Goal: Contribute content: Contribute content

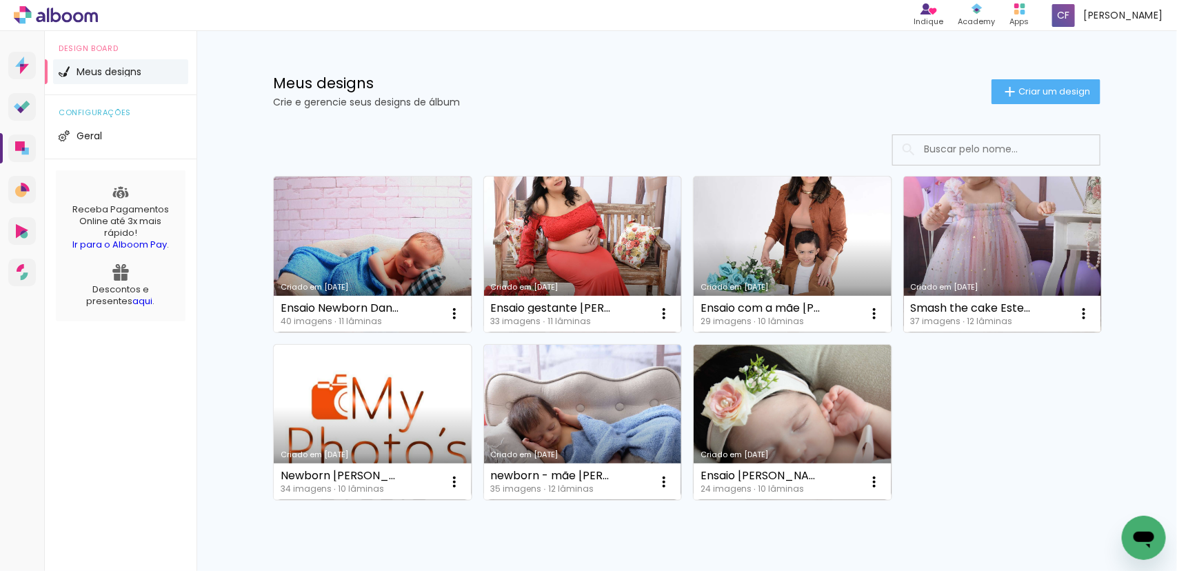
click at [976, 236] on link "Criado em [DATE]" at bounding box center [1003, 255] width 198 height 156
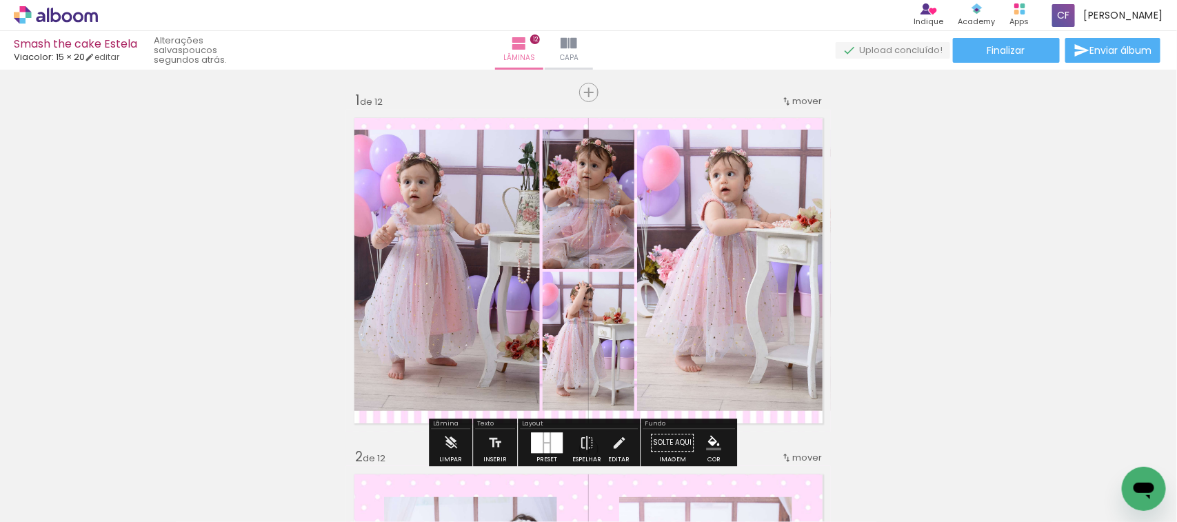
scroll to position [86, 0]
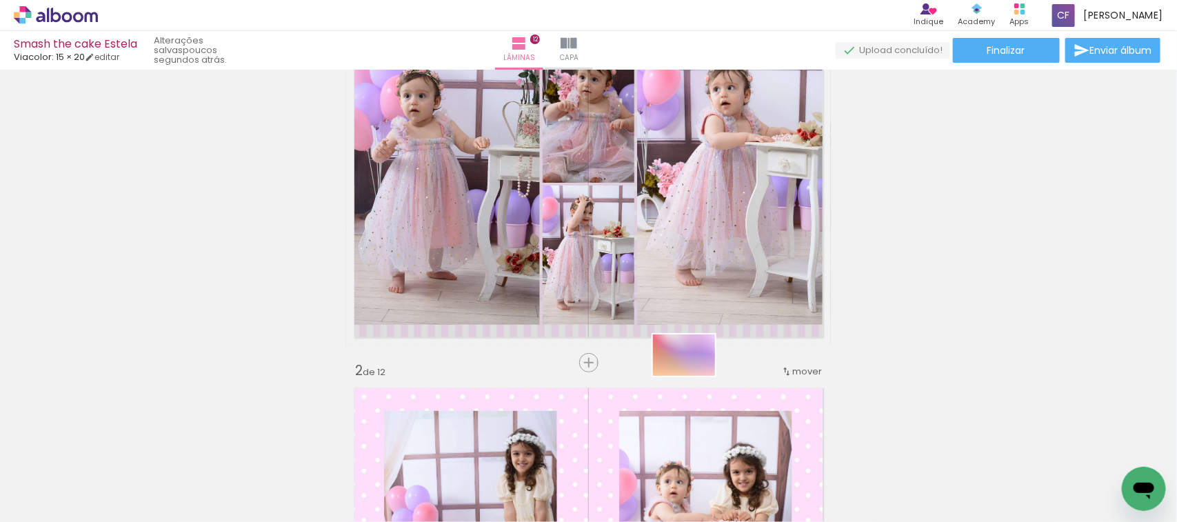
drag, startPoint x: 1060, startPoint y: 485, endPoint x: 694, endPoint y: 376, distance: 382.0
click at [694, 376] on quentale-workspace at bounding box center [588, 261] width 1177 height 522
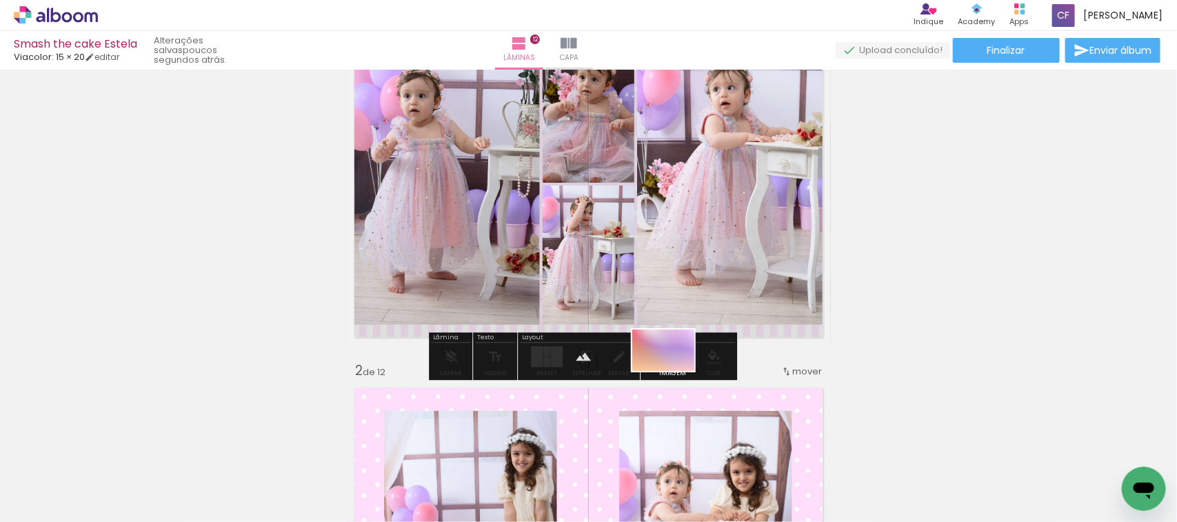
drag, startPoint x: 1053, startPoint y: 485, endPoint x: 674, endPoint y: 371, distance: 396.6
click at [674, 371] on quentale-workspace at bounding box center [588, 261] width 1177 height 522
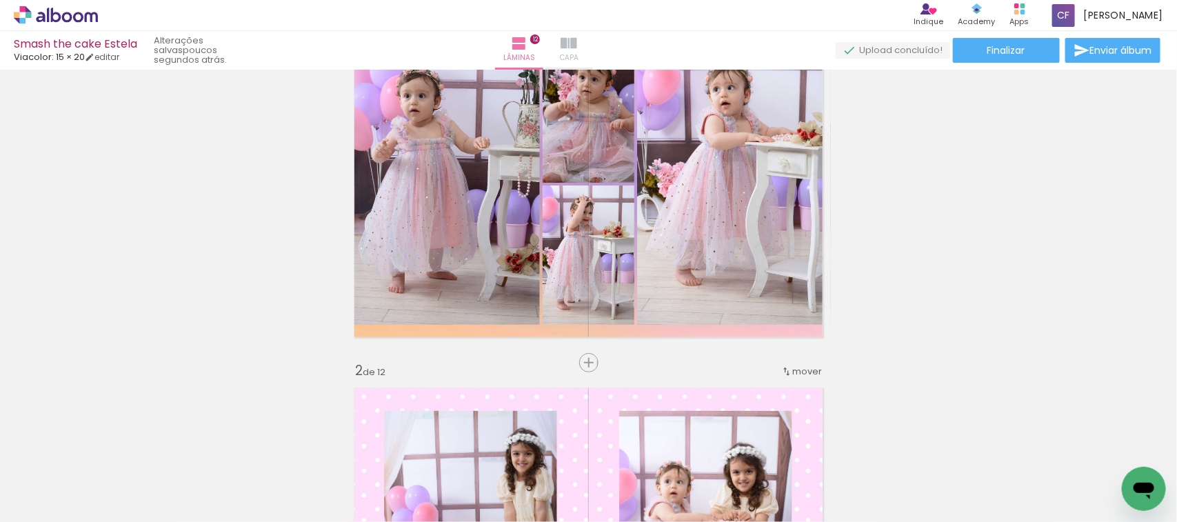
click at [577, 43] on iron-icon at bounding box center [569, 43] width 17 height 17
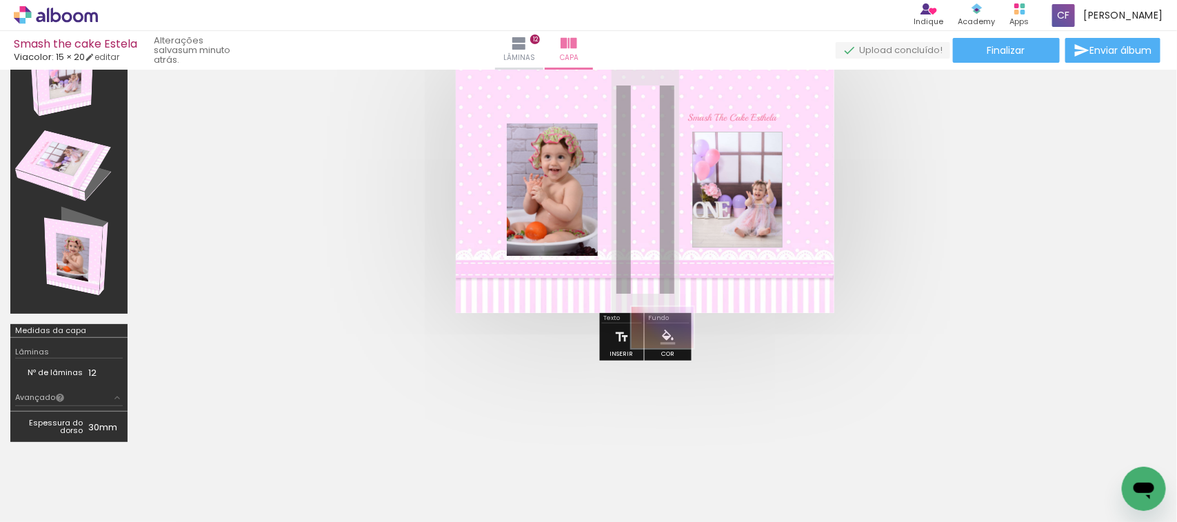
drag, startPoint x: 1043, startPoint y: 481, endPoint x: 673, endPoint y: 348, distance: 393.4
click at [673, 348] on quentale-workspace at bounding box center [588, 261] width 1177 height 522
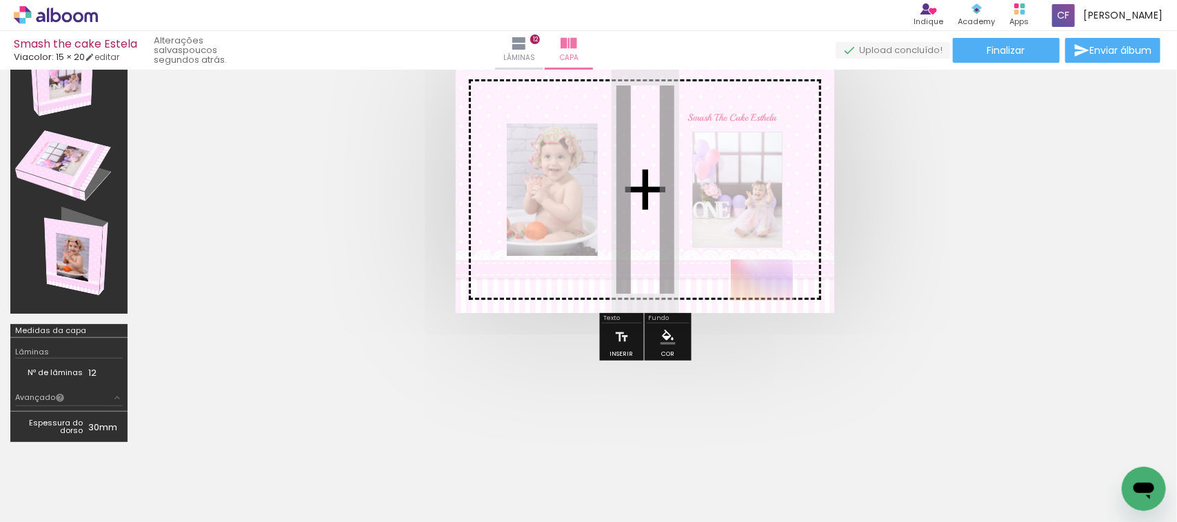
drag, startPoint x: 1057, startPoint y: 486, endPoint x: 772, endPoint y: 301, distance: 339.8
click at [772, 301] on quentale-workspace at bounding box center [588, 261] width 1177 height 522
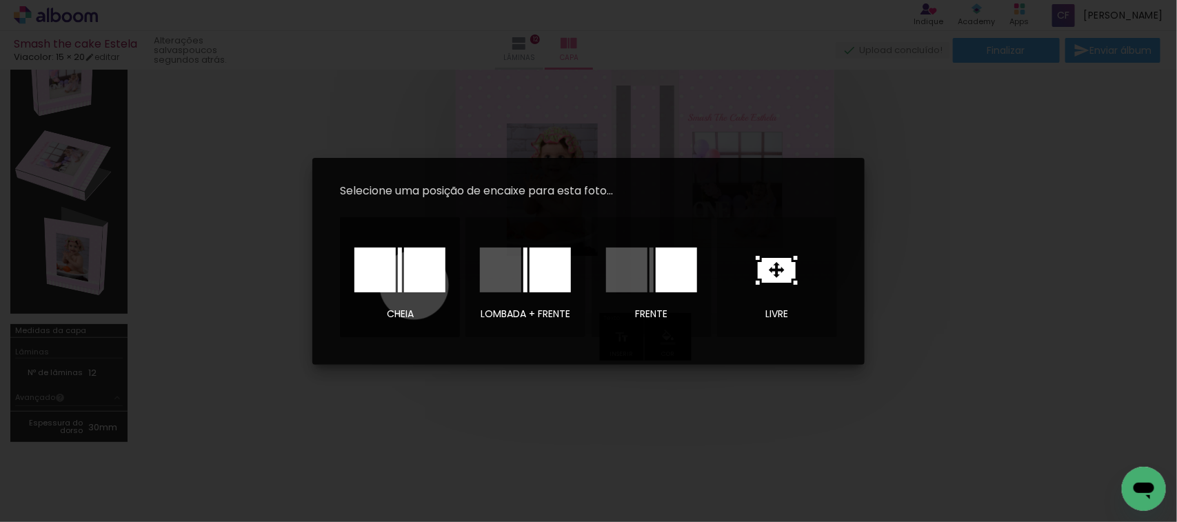
click at [414, 285] on div at bounding box center [424, 270] width 41 height 45
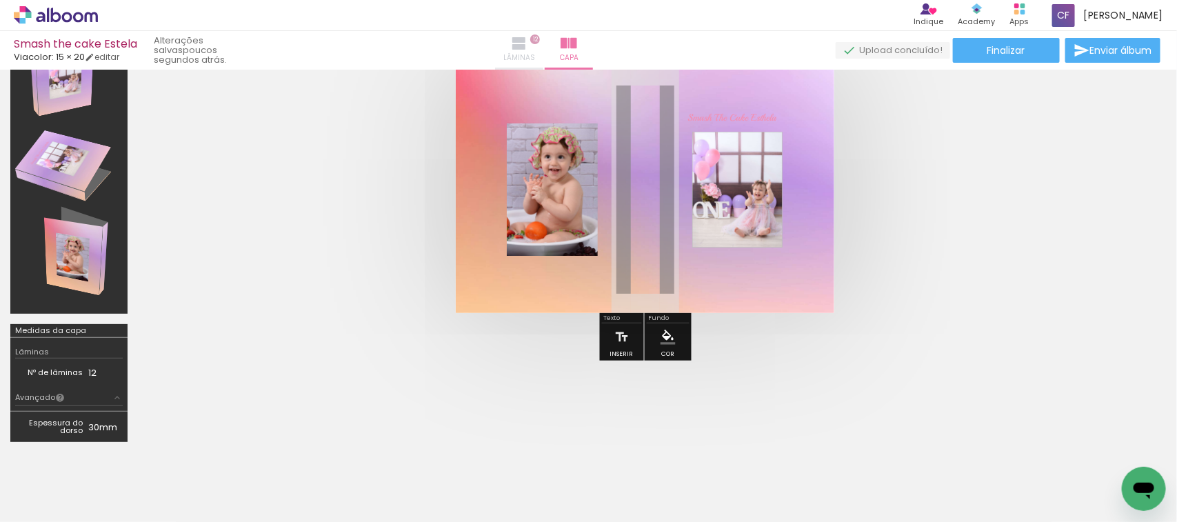
click at [527, 50] on iron-icon at bounding box center [519, 43] width 17 height 17
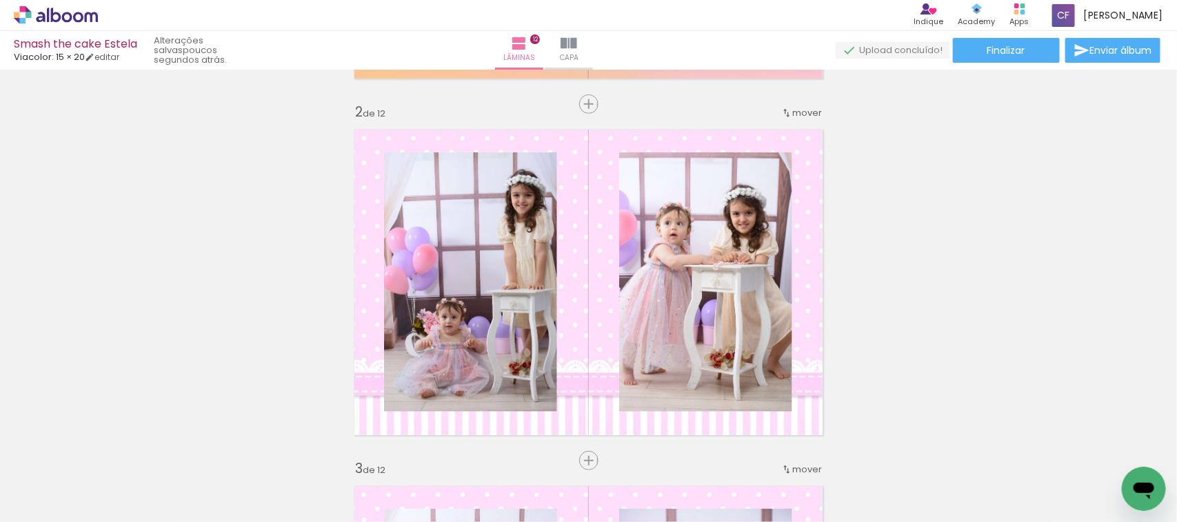
scroll to position [431, 0]
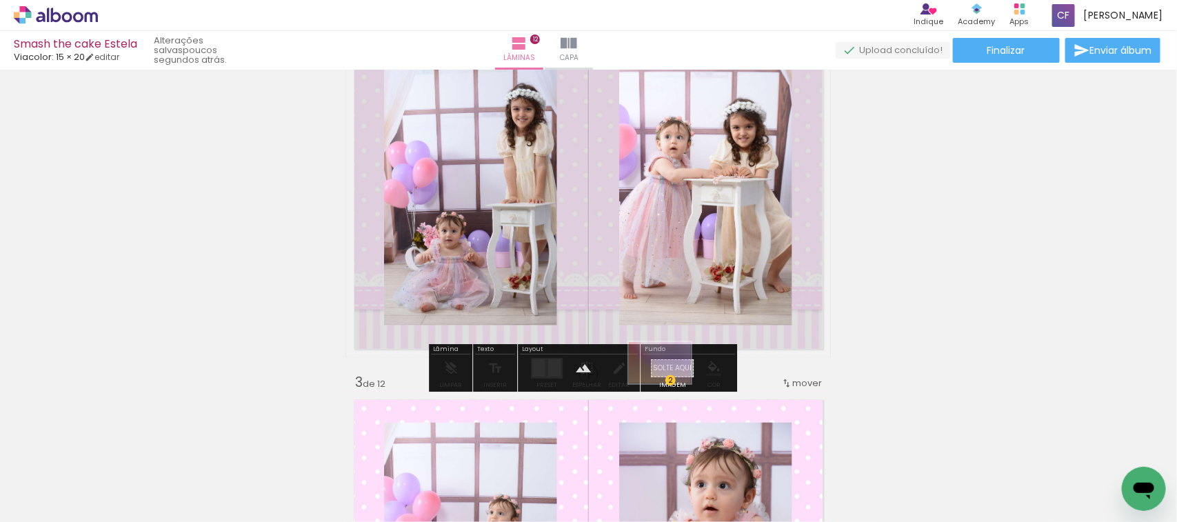
drag, startPoint x: 1046, startPoint y: 474, endPoint x: 671, endPoint y: 383, distance: 385.8
click at [671, 383] on quentale-workspace at bounding box center [588, 261] width 1177 height 522
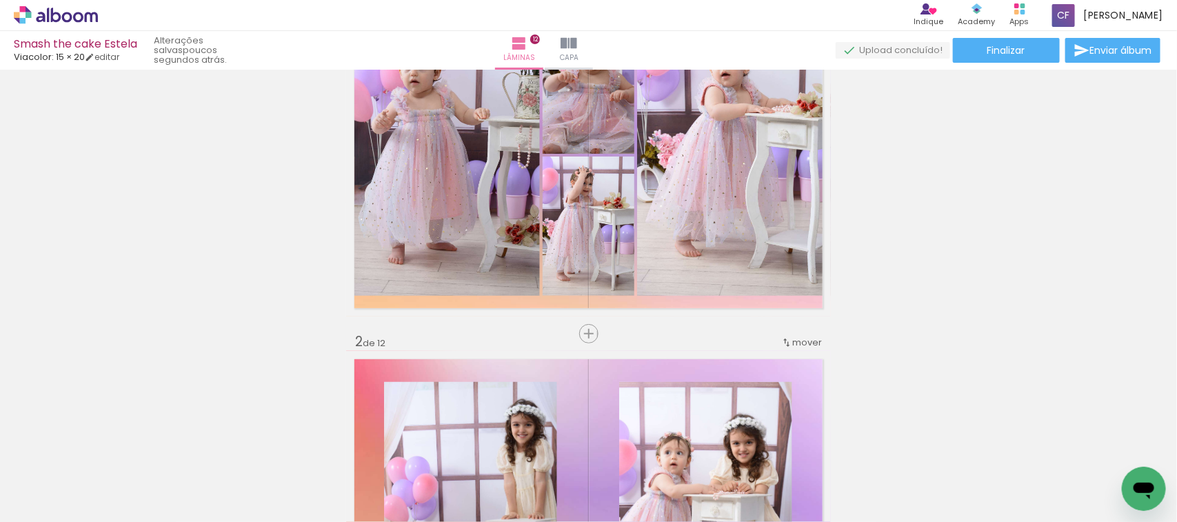
scroll to position [0, 0]
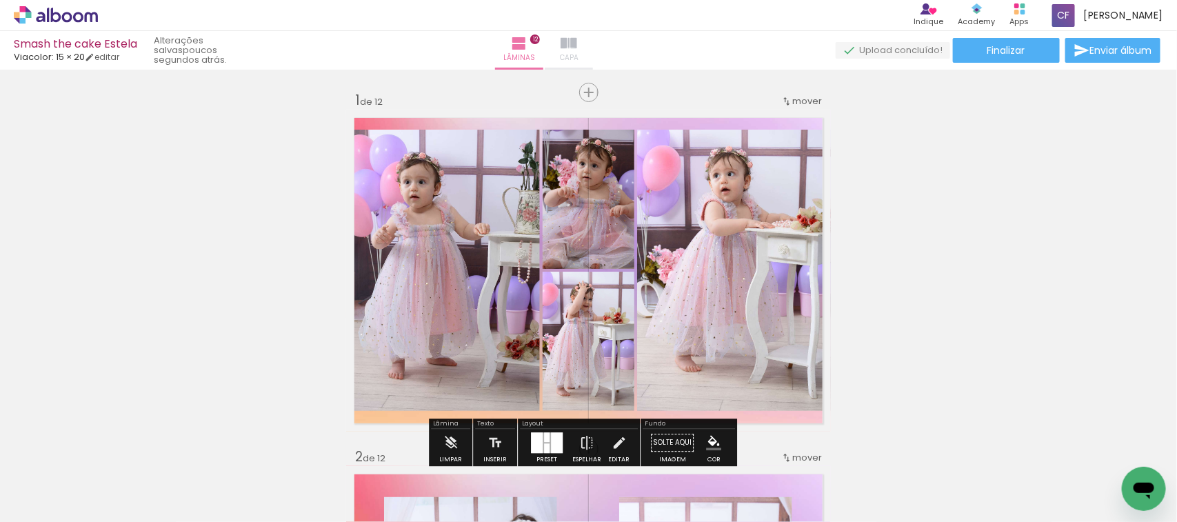
click at [578, 57] on span "Capa" at bounding box center [569, 58] width 19 height 12
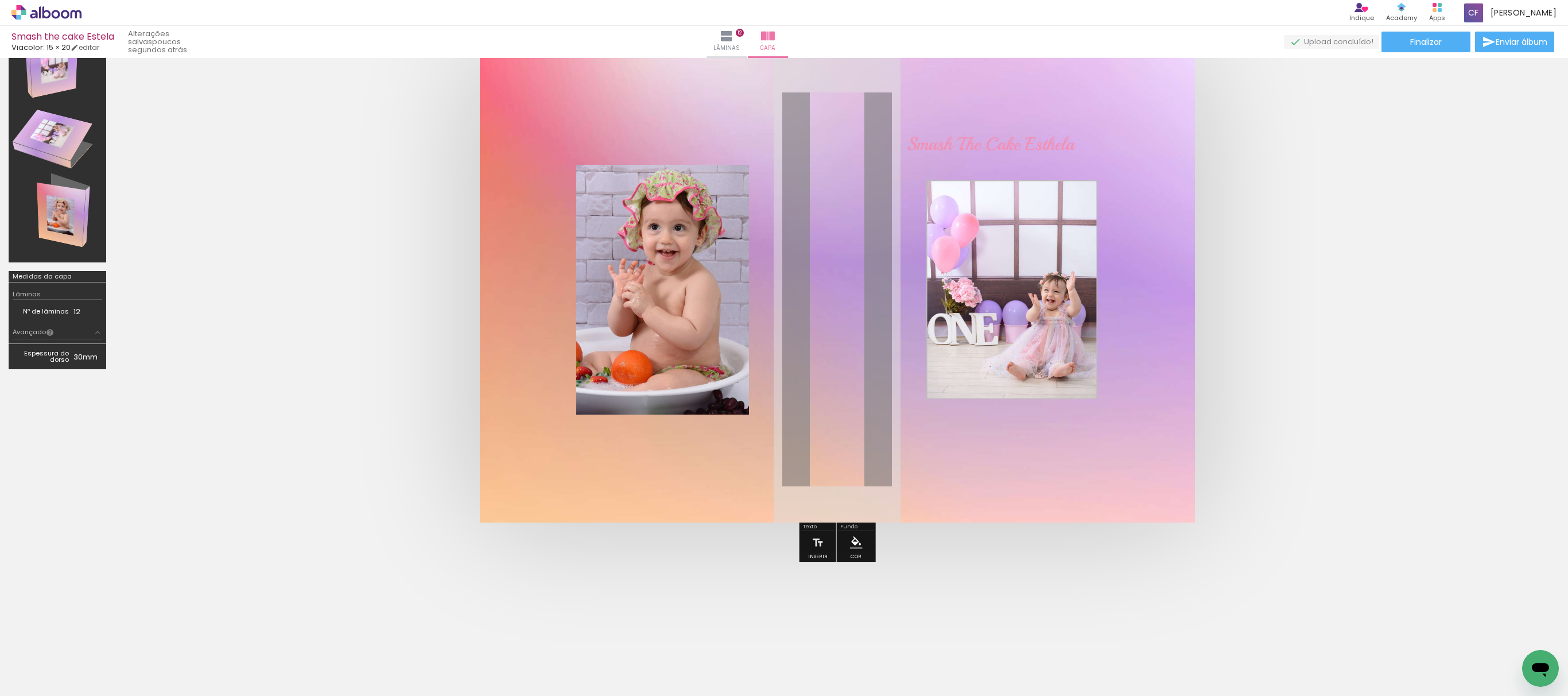
scroll to position [0, 1036]
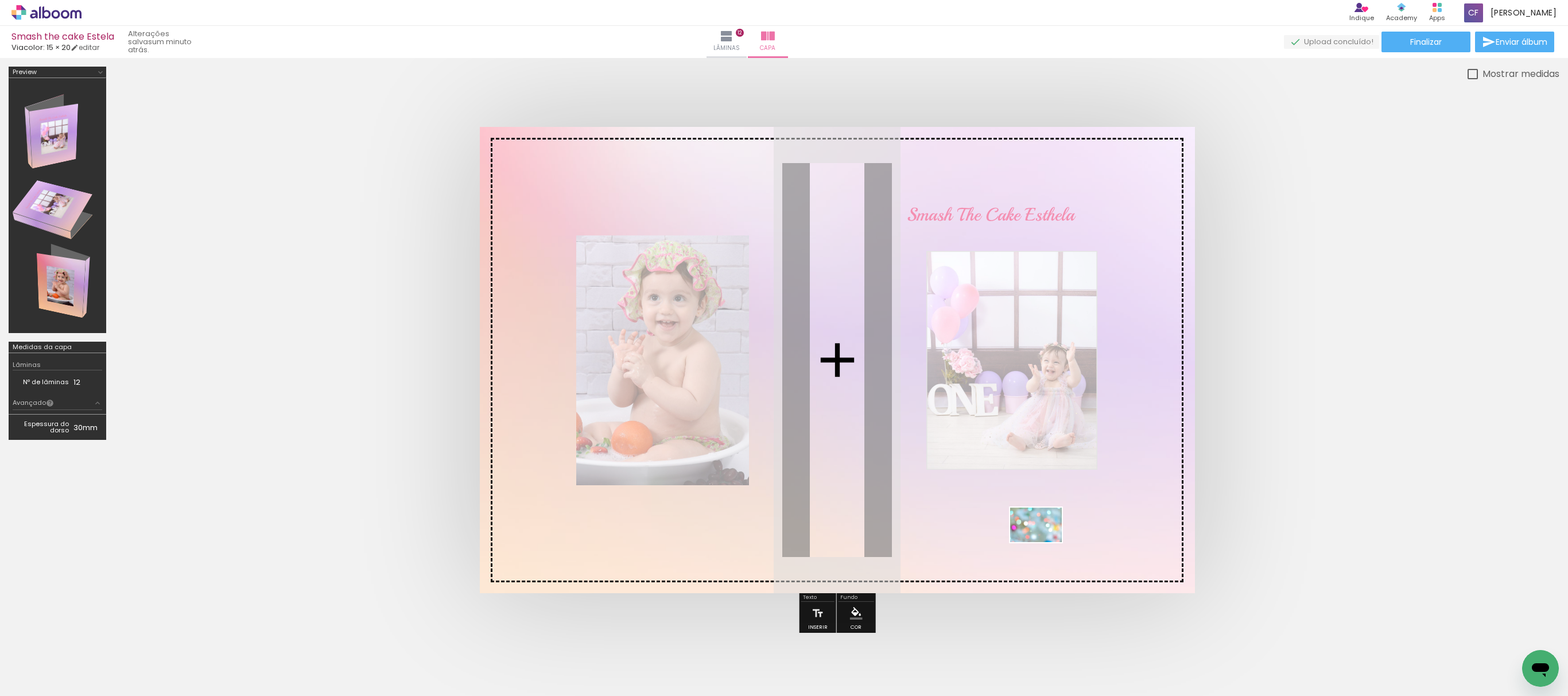
drag, startPoint x: 1442, startPoint y: 630, endPoint x: 1045, endPoint y: 542, distance: 406.6
click at [1045, 542] on quentale-workspace at bounding box center [784, 348] width 1568 height 696
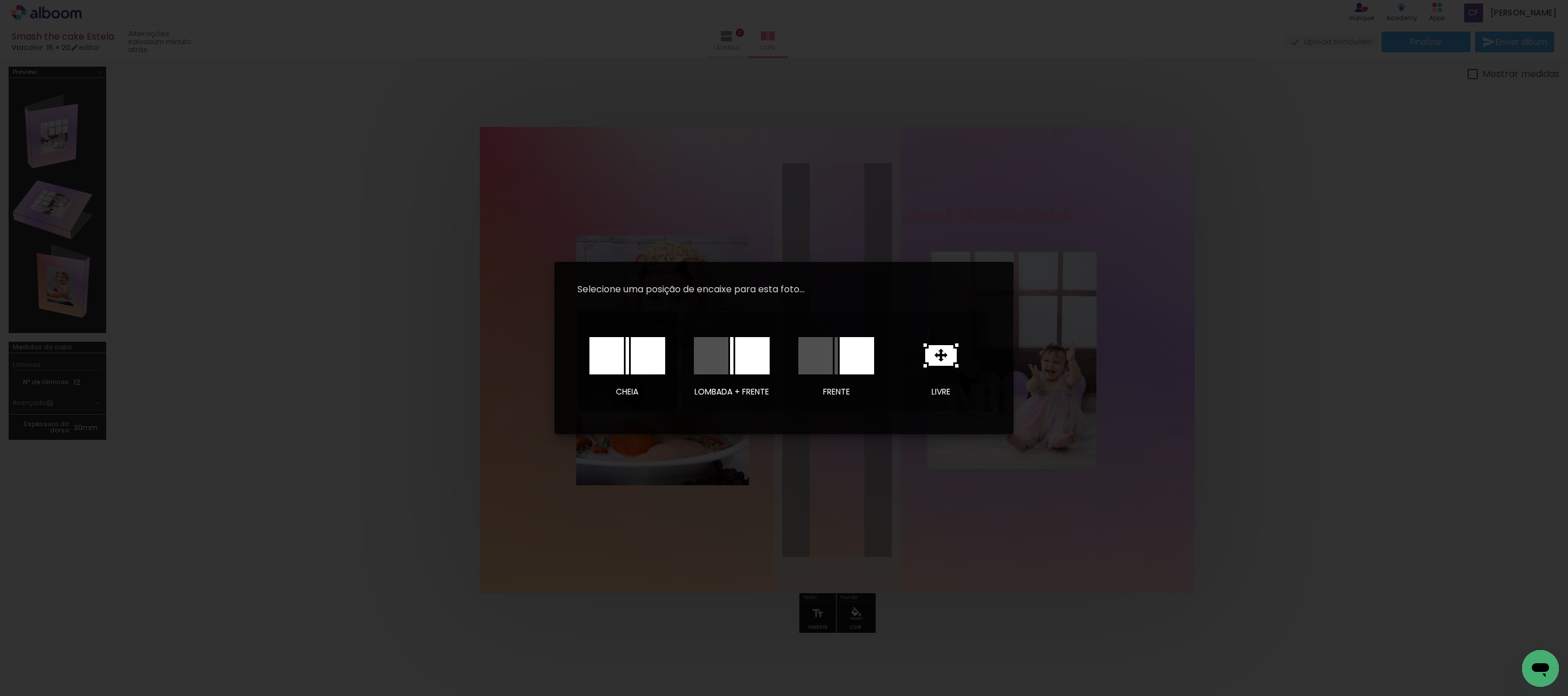
click at [605, 348] on div at bounding box center [606, 355] width 34 height 37
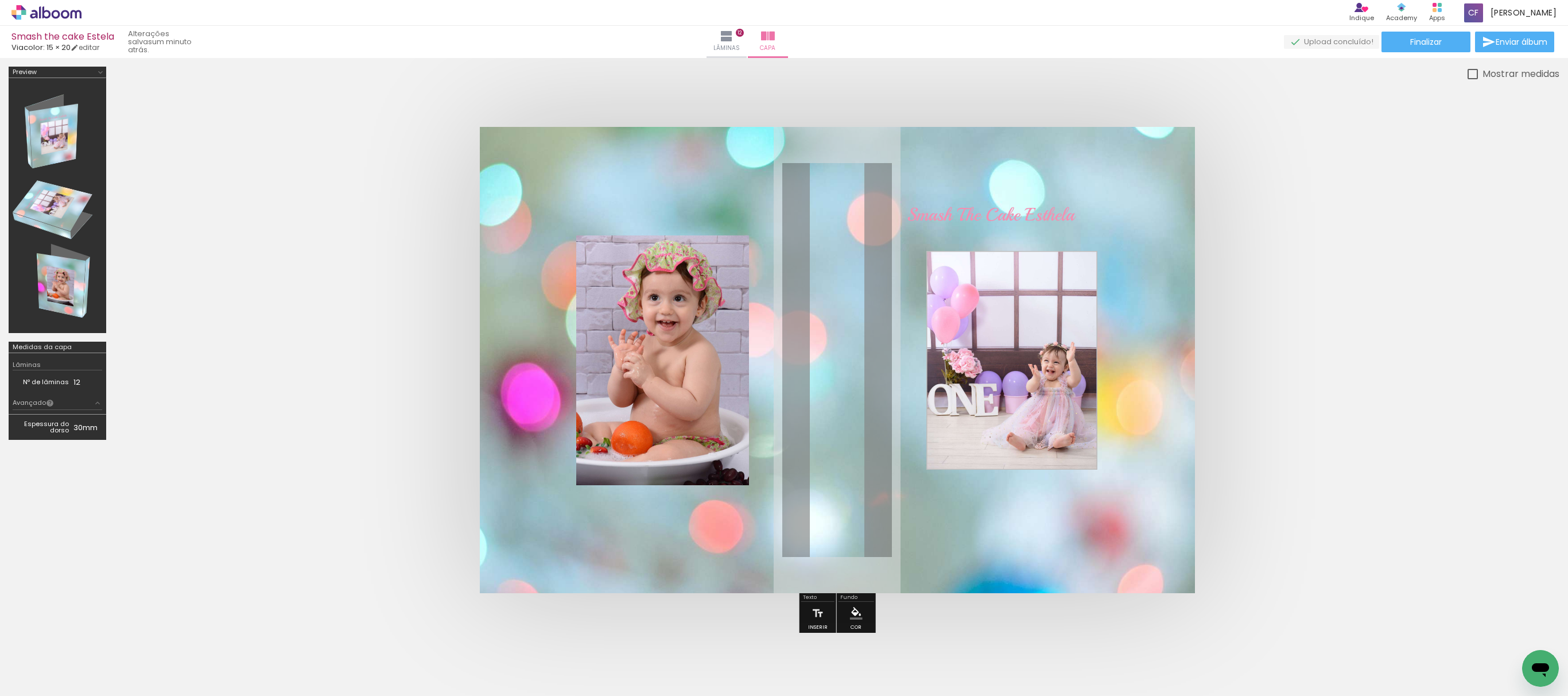
scroll to position [0, 1036]
click at [39, 688] on paper-button "Adicionar Fotos" at bounding box center [35, 680] width 56 height 18
click at [0, 0] on input "file" at bounding box center [0, 0] width 0 height 0
drag, startPoint x: 1516, startPoint y: 663, endPoint x: 860, endPoint y: 594, distance: 659.6
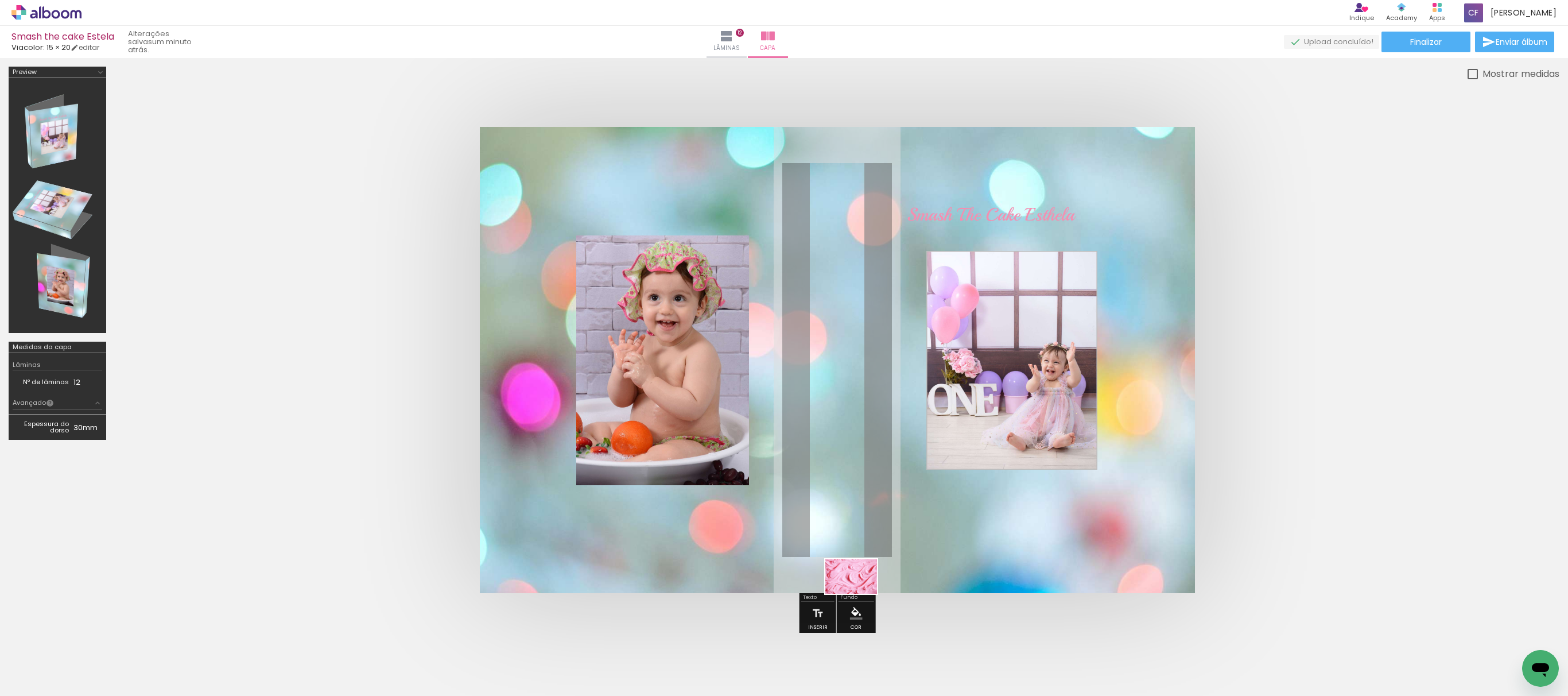
click at [860, 594] on quentale-workspace at bounding box center [784, 348] width 1568 height 696
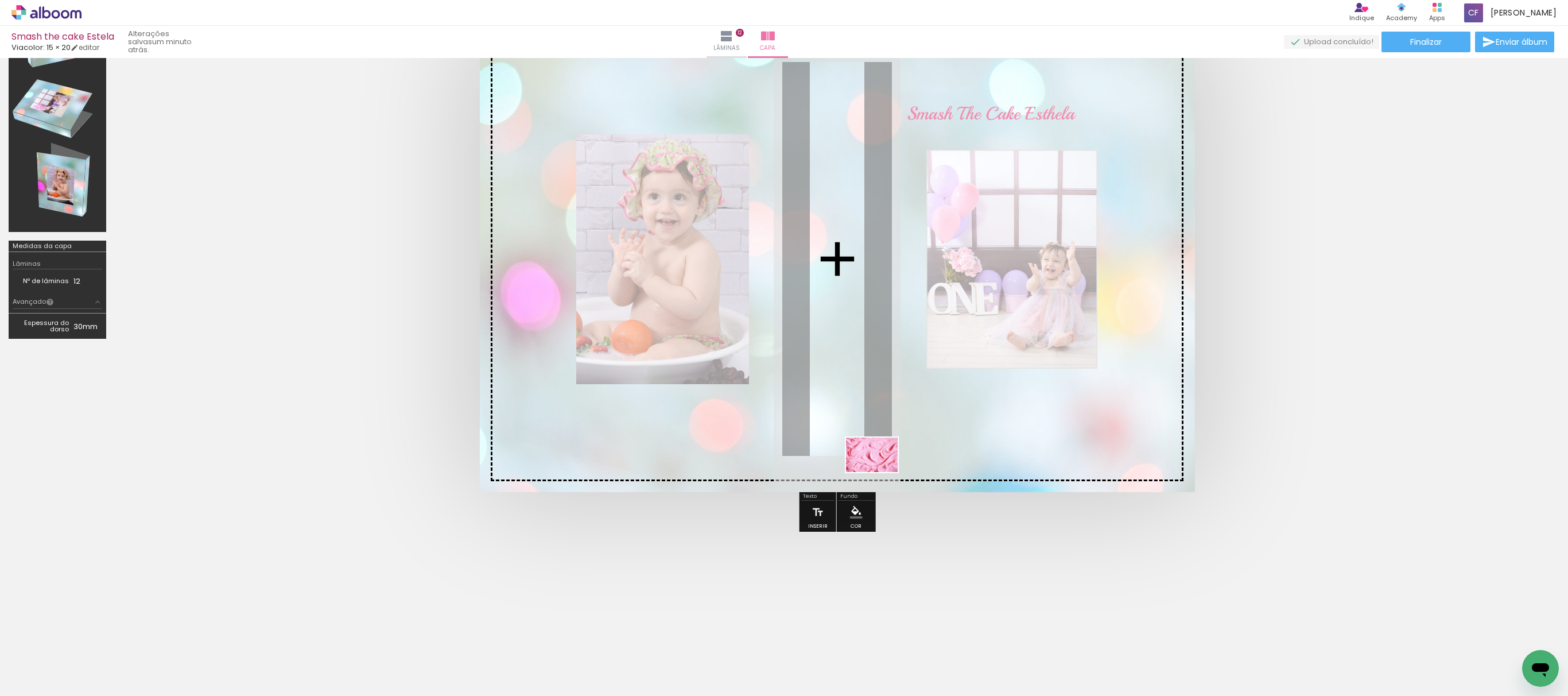
drag, startPoint x: 1517, startPoint y: 659, endPoint x: 881, endPoint y: 472, distance: 662.9
click at [881, 472] on quentale-workspace at bounding box center [784, 348] width 1568 height 696
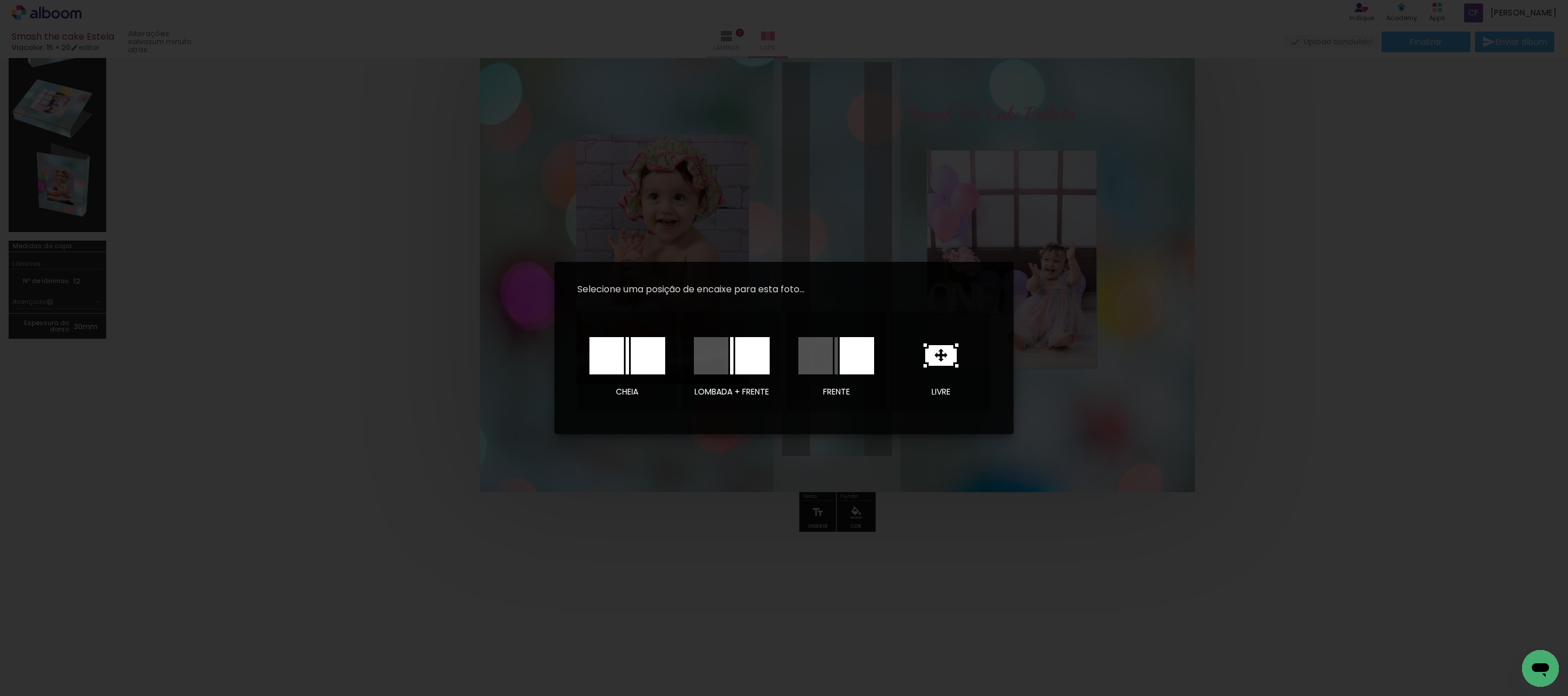
scroll to position [0, 0]
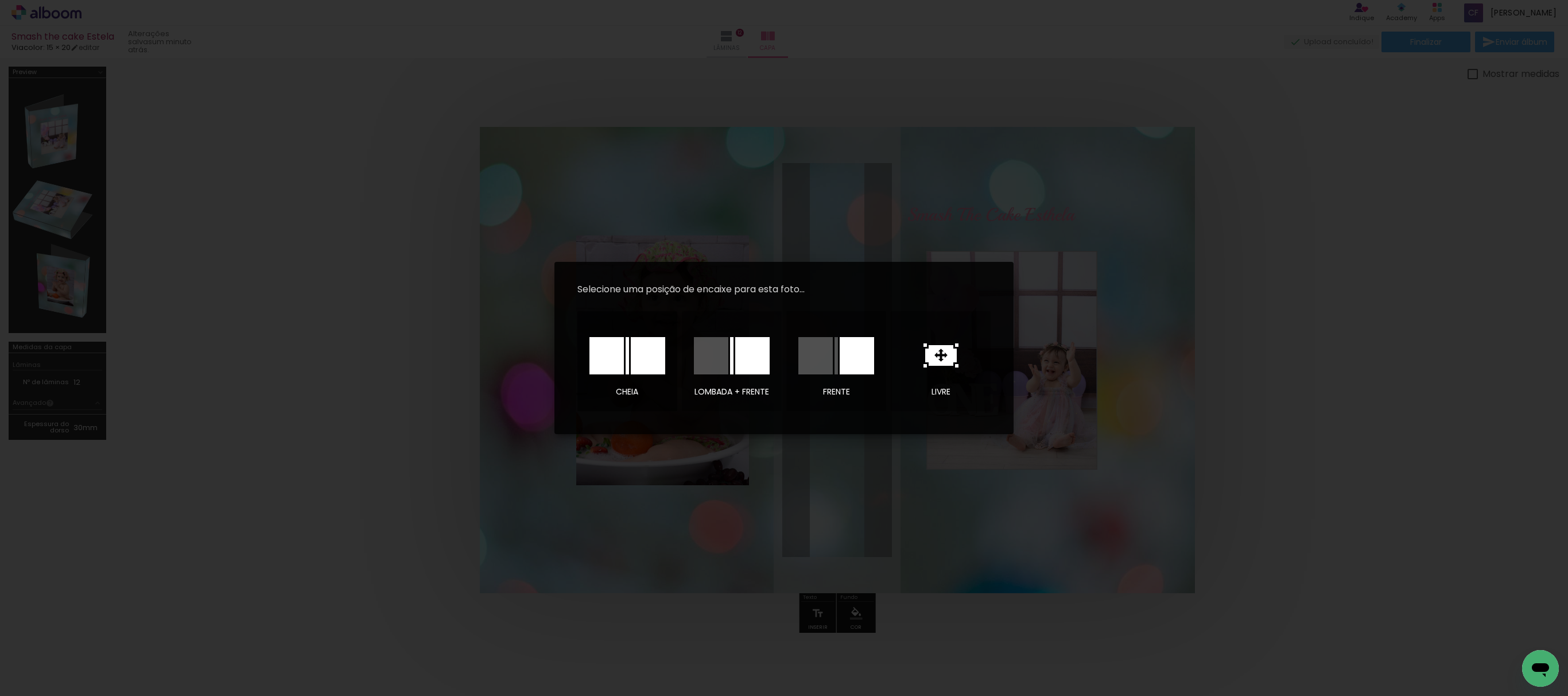
click at [636, 352] on div at bounding box center [648, 355] width 34 height 37
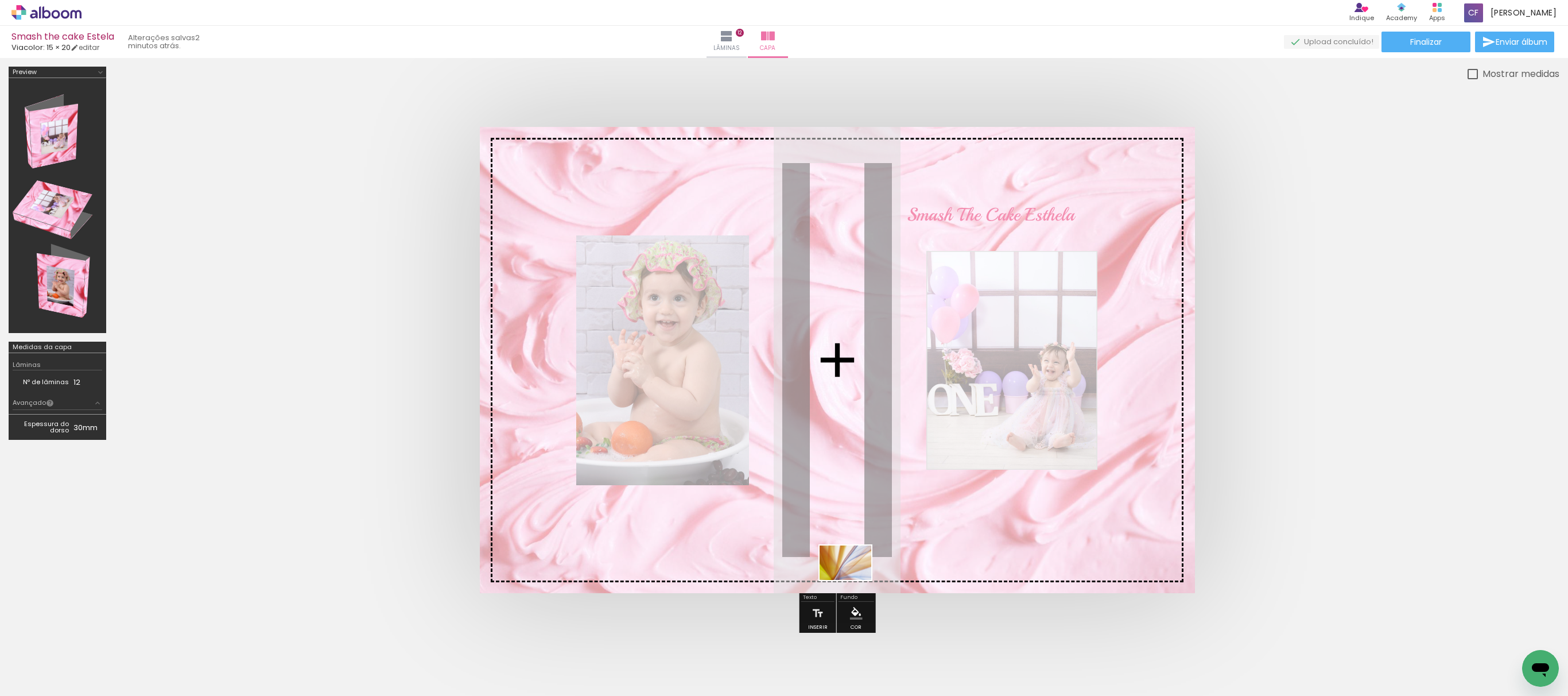
drag, startPoint x: 1475, startPoint y: 667, endPoint x: 854, endPoint y: 579, distance: 627.2
click at [854, 579] on quentale-workspace at bounding box center [784, 348] width 1568 height 696
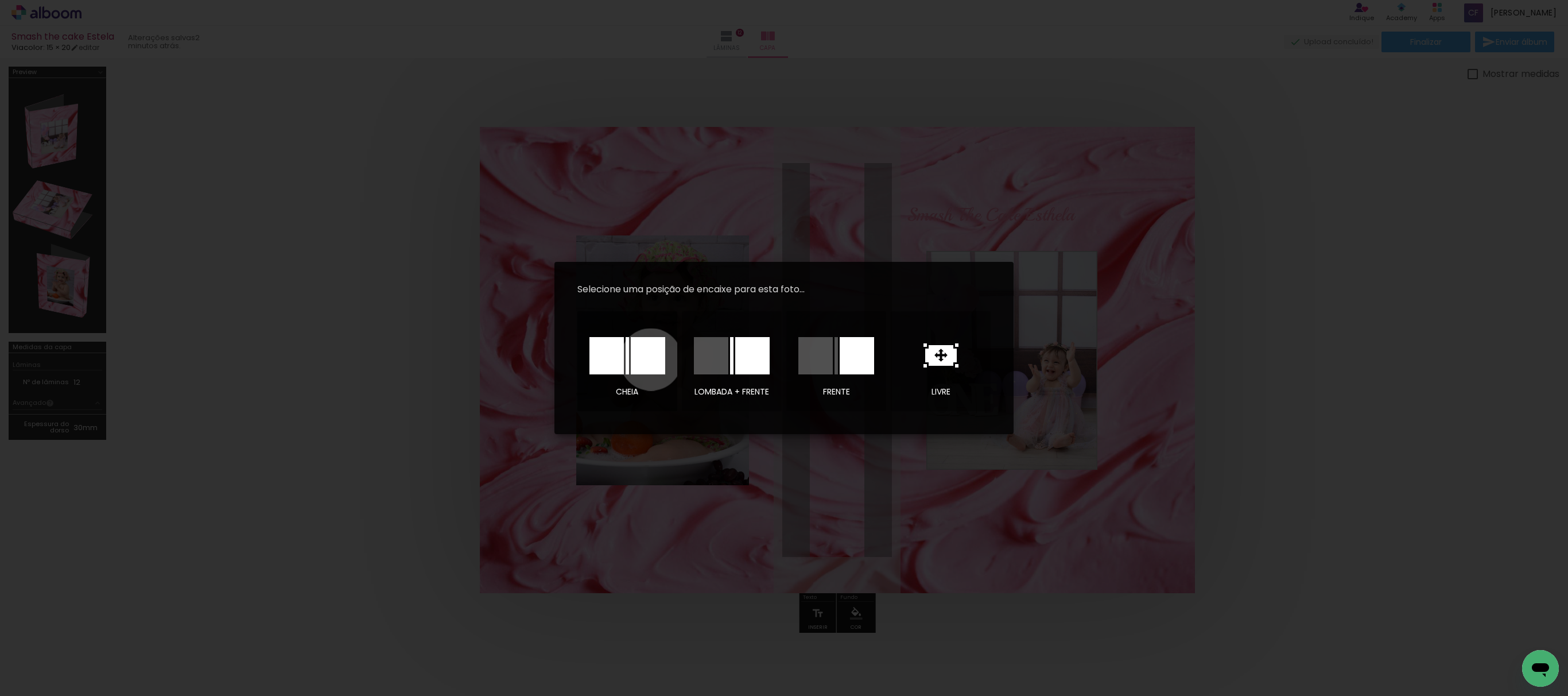
click at [651, 360] on div at bounding box center [648, 355] width 34 height 37
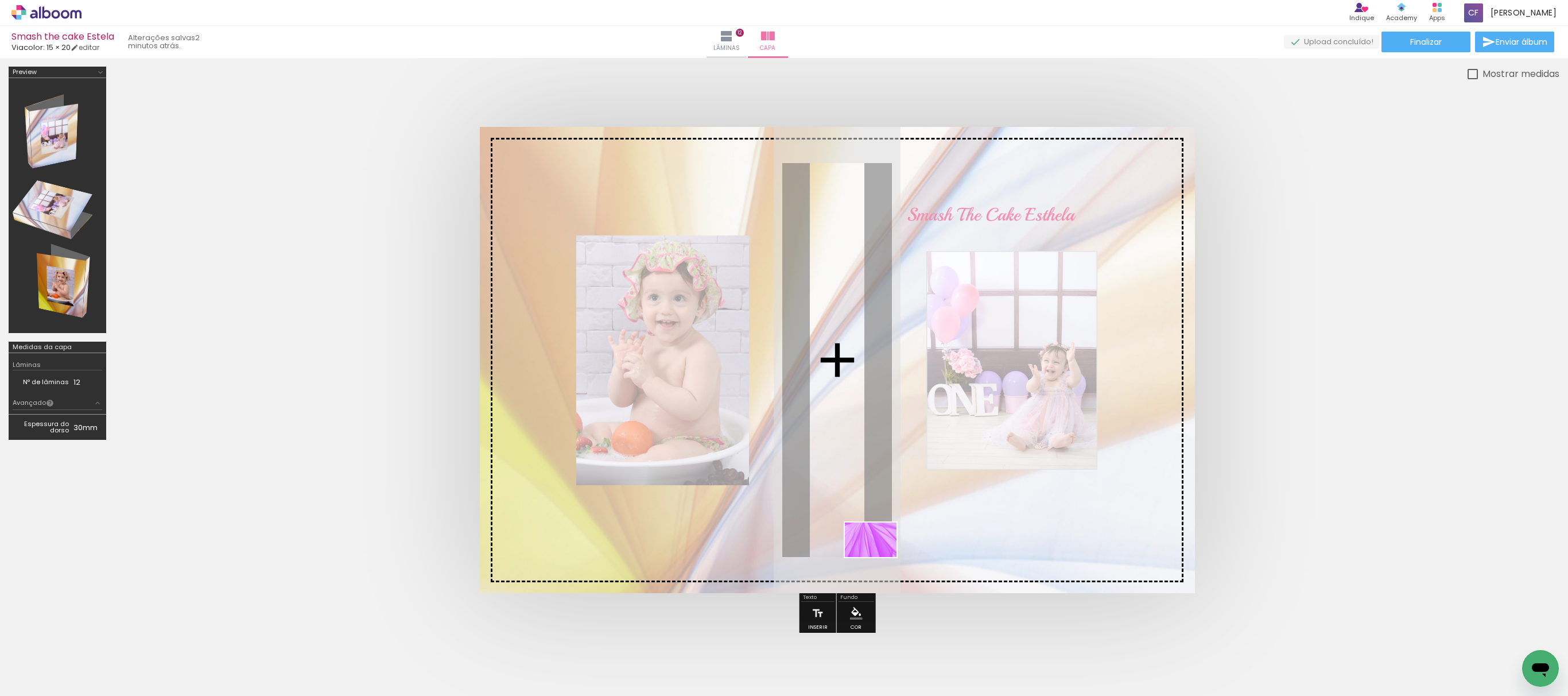
drag, startPoint x: 1406, startPoint y: 664, endPoint x: 879, endPoint y: 557, distance: 537.8
click at [879, 557] on quentale-workspace at bounding box center [784, 348] width 1568 height 696
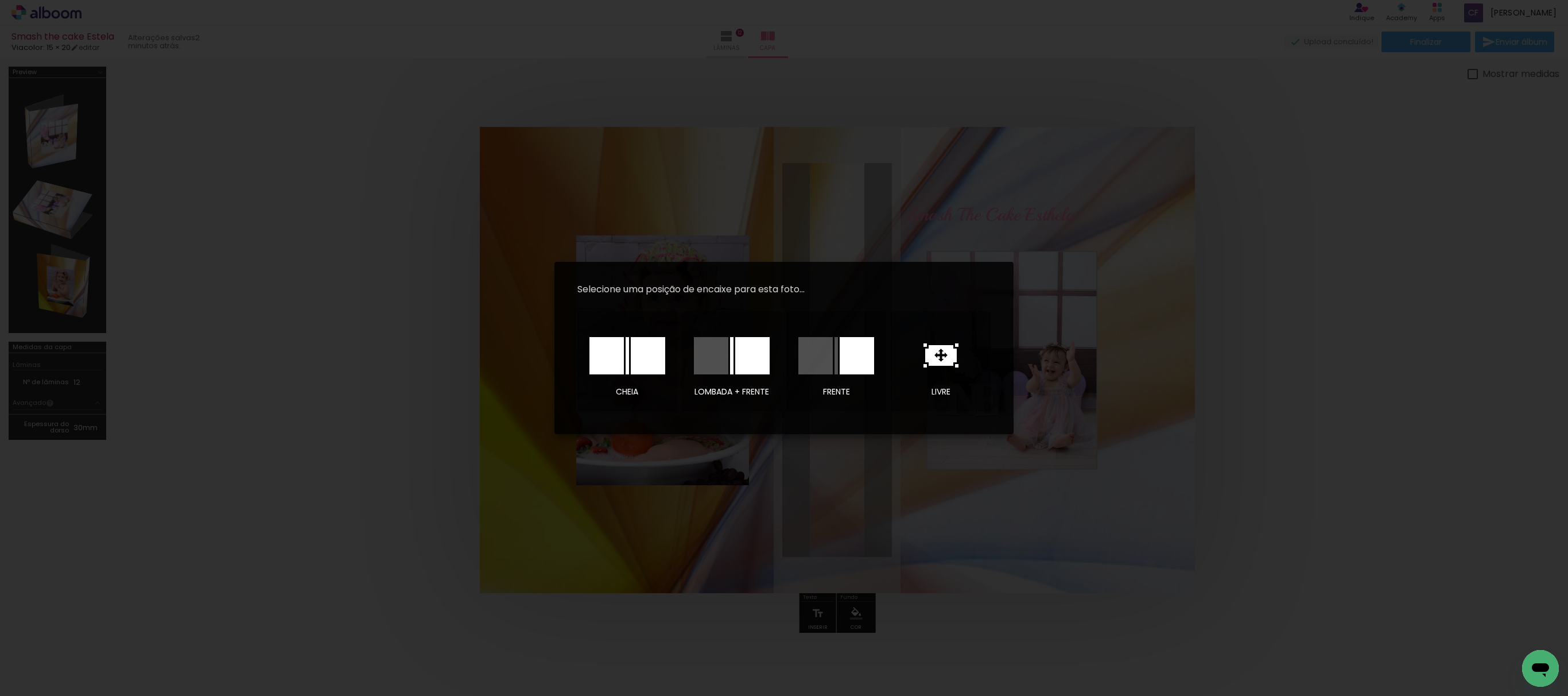
drag, startPoint x: 648, startPoint y: 358, endPoint x: 1451, endPoint y: 346, distance: 803.1
click at [648, 357] on div at bounding box center [648, 355] width 34 height 37
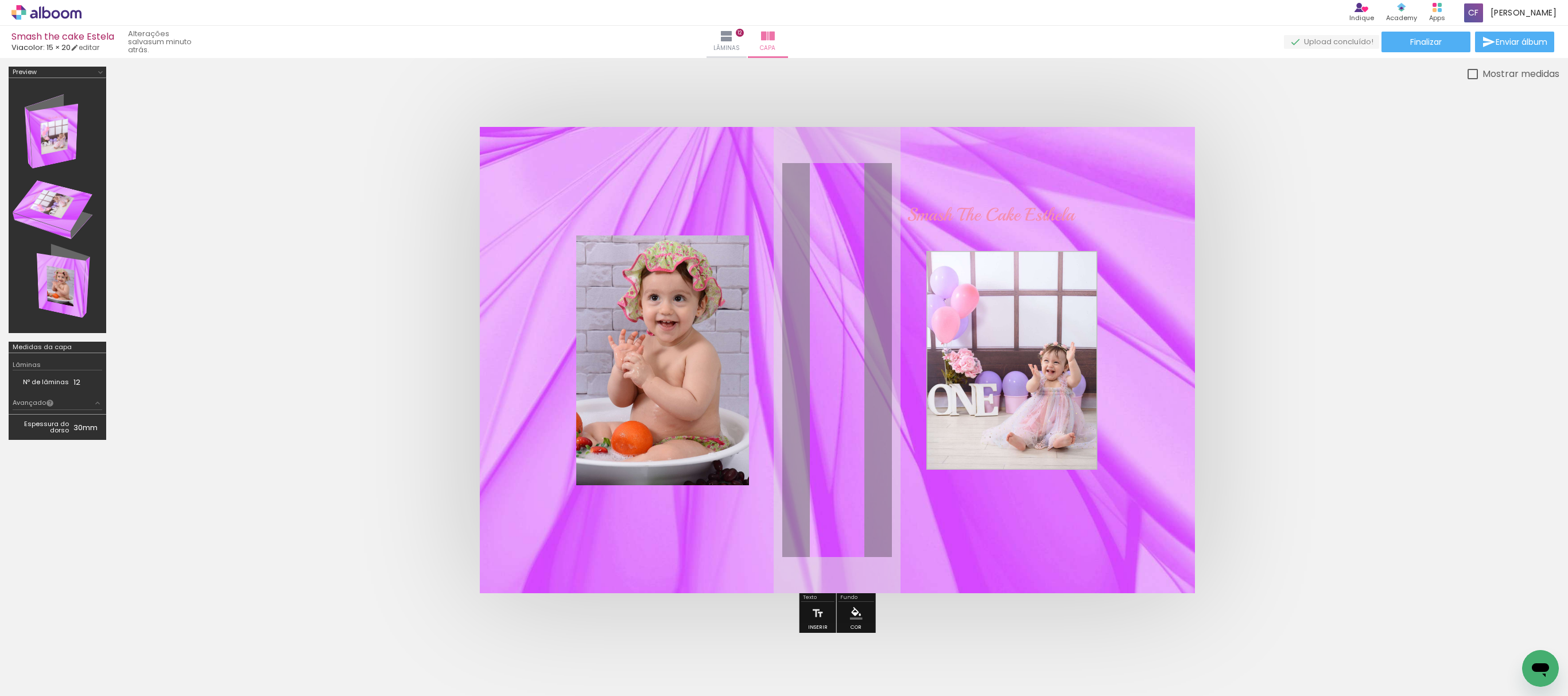
click at [27, 685] on span "Adicionar Fotos" at bounding box center [40, 679] width 34 height 12
click at [0, 0] on input "file" at bounding box center [0, 0] width 0 height 0
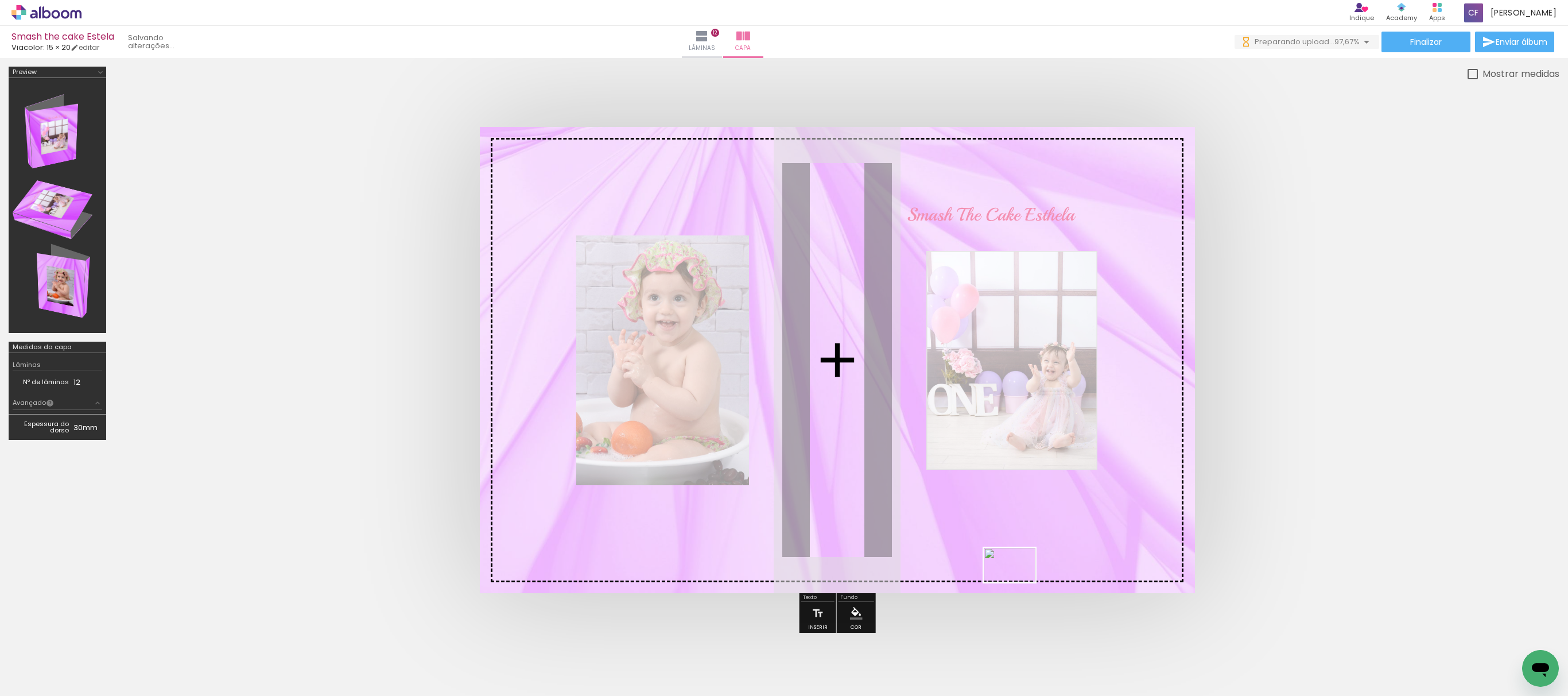
drag, startPoint x: 1517, startPoint y: 659, endPoint x: 1018, endPoint y: 582, distance: 504.9
click at [1018, 582] on quentale-workspace at bounding box center [784, 348] width 1568 height 696
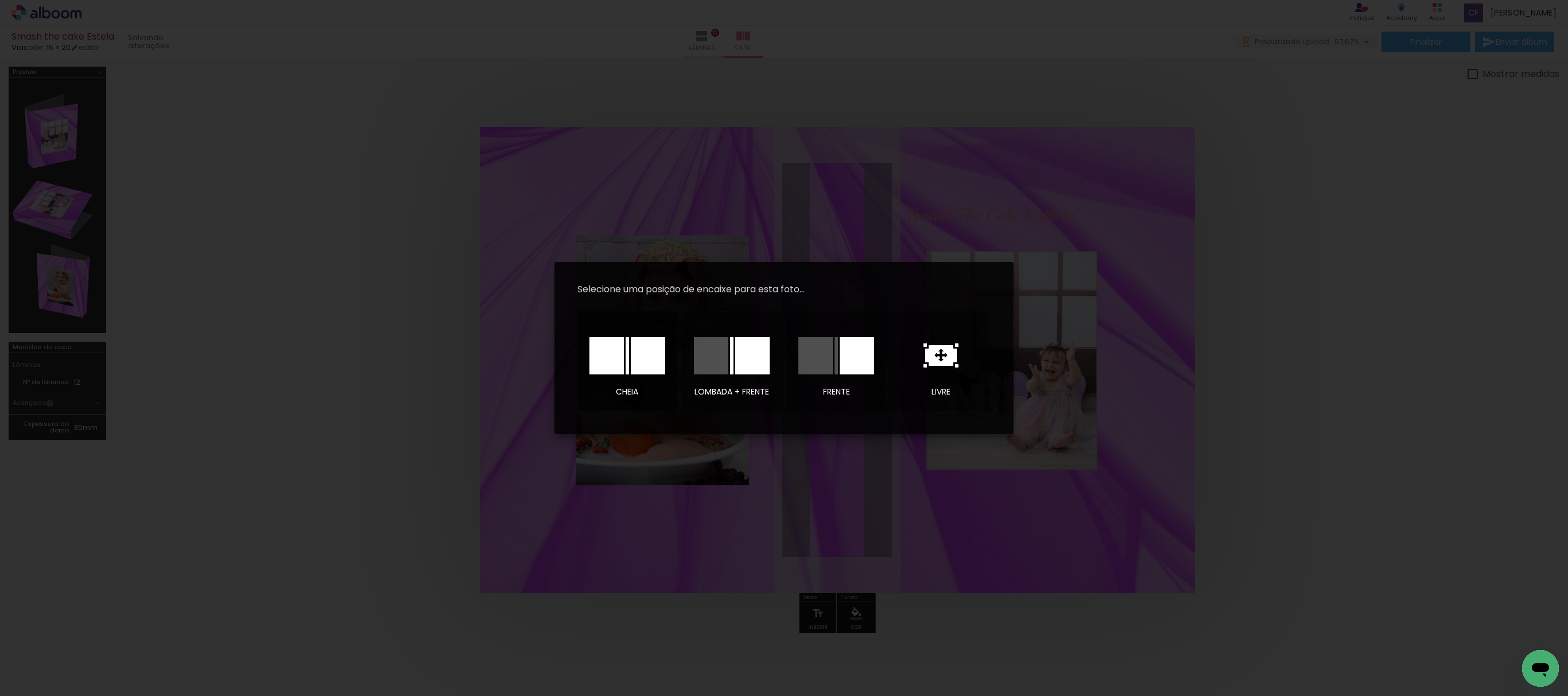
click at [643, 369] on div at bounding box center [648, 355] width 34 height 37
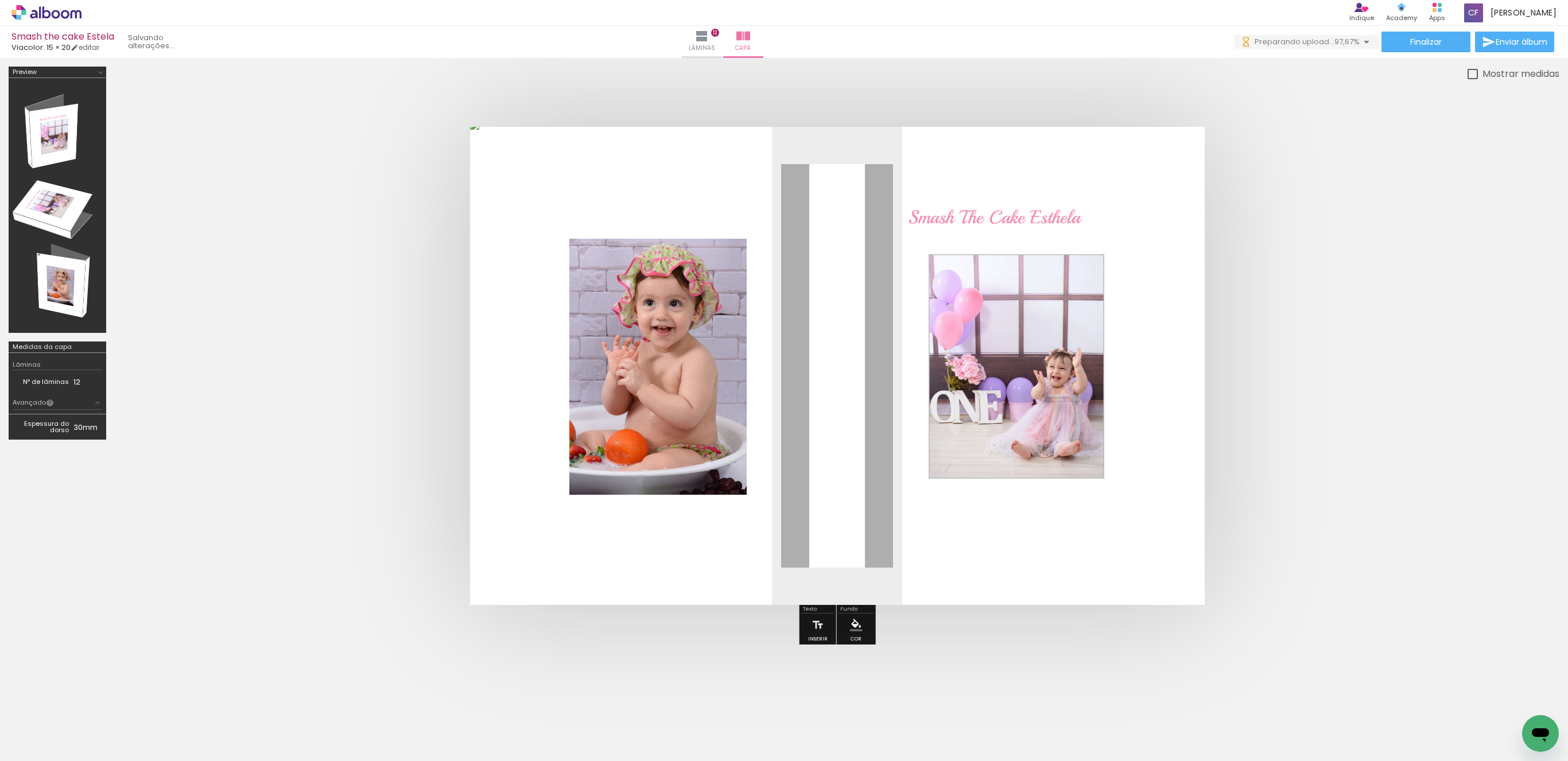
click at [638, 218] on quentale-photo at bounding box center [837, 366] width 735 height 478
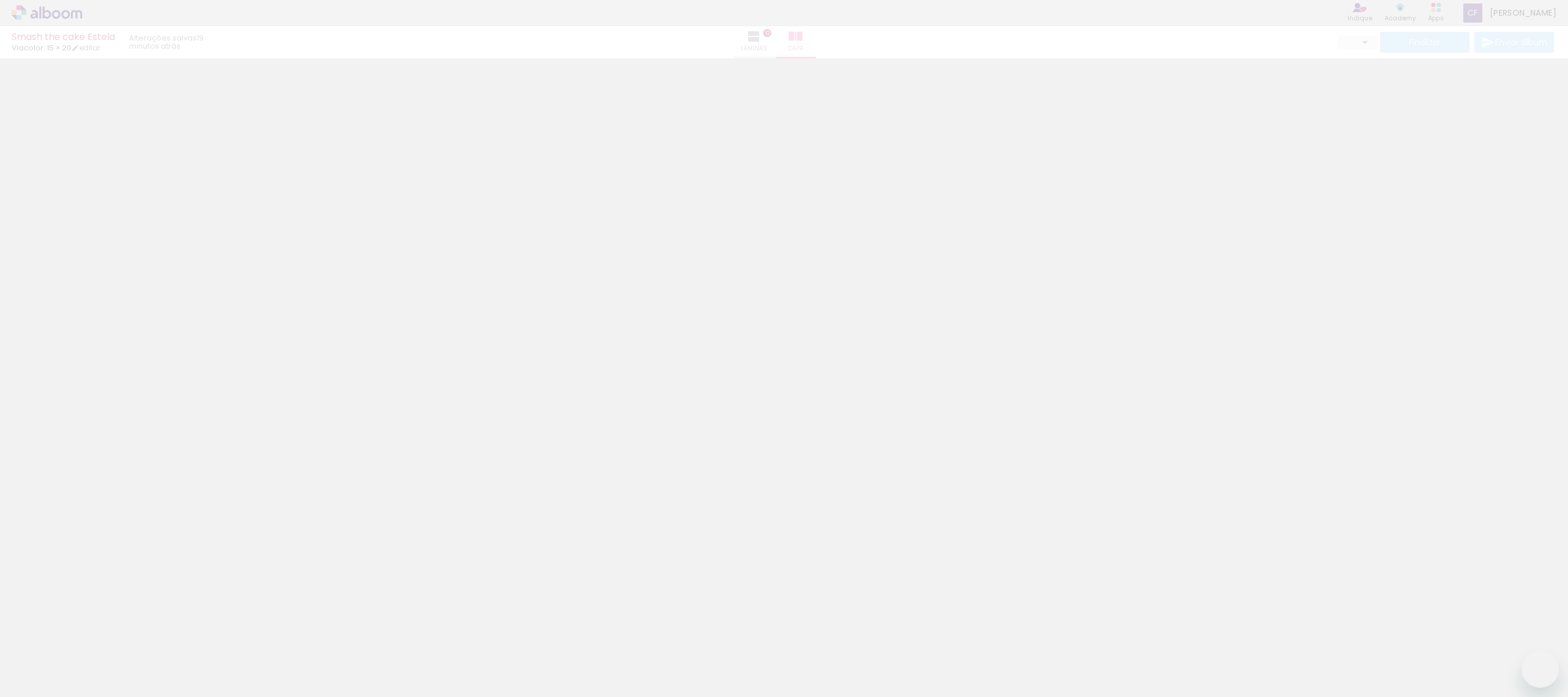
type input "0"
